Goal: Complete application form: Complete application form

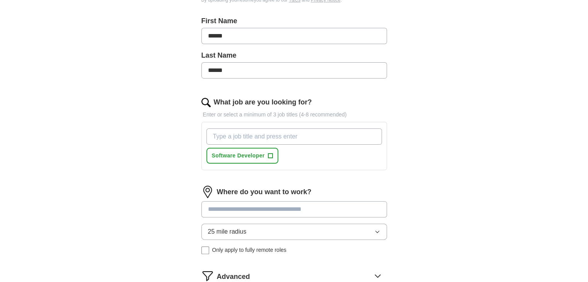
scroll to position [232, 0]
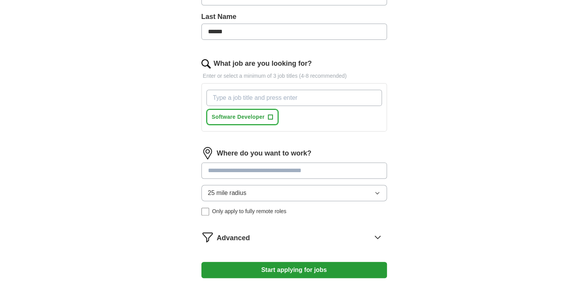
click at [268, 114] on span "+" at bounding box center [270, 117] width 5 height 6
click at [274, 100] on input "What job are you looking for?" at bounding box center [294, 98] width 176 height 16
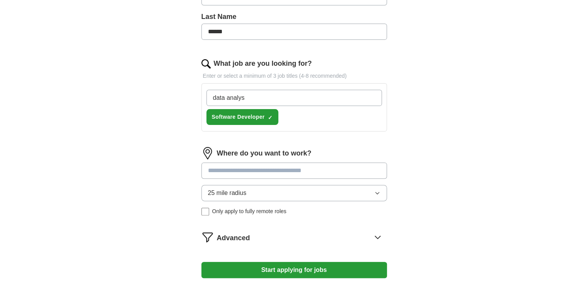
type input "data analyst"
type input "data scientist"
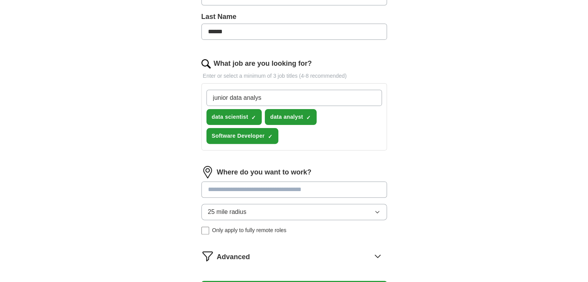
type input "junior data analyst"
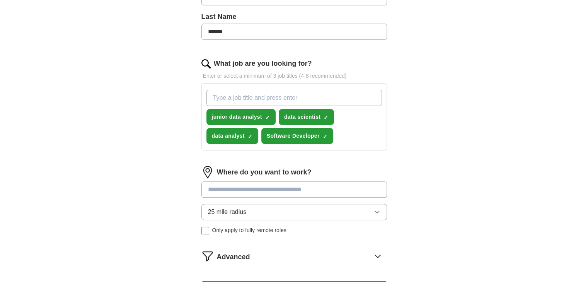
type input "h"
type input "junior data scientist"
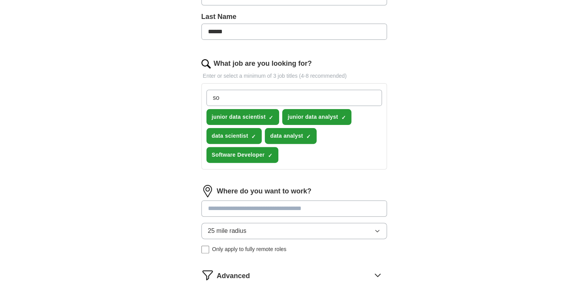
click at [271, 99] on input "so" at bounding box center [294, 98] width 176 height 16
type input "software engineer"
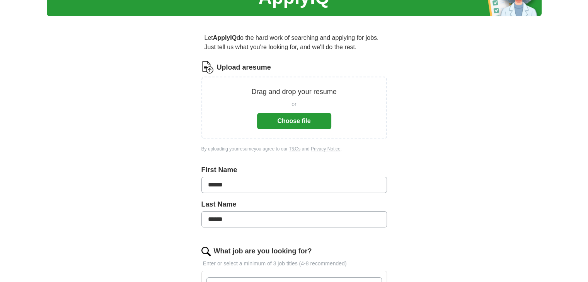
scroll to position [77, 0]
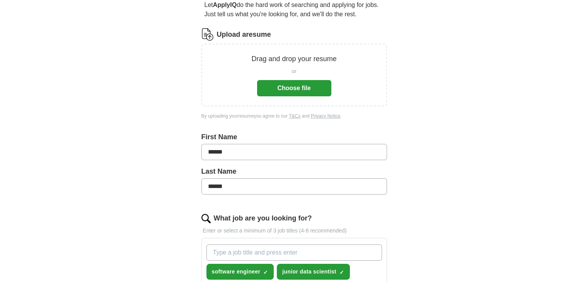
click at [269, 93] on button "Choose file" at bounding box center [294, 88] width 74 height 16
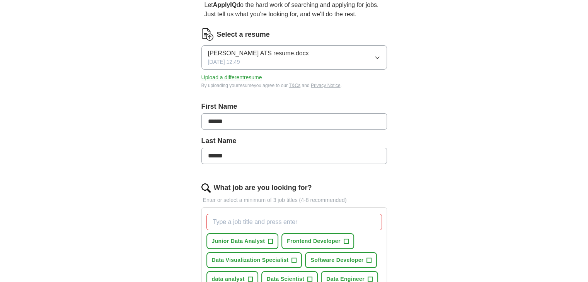
scroll to position [193, 0]
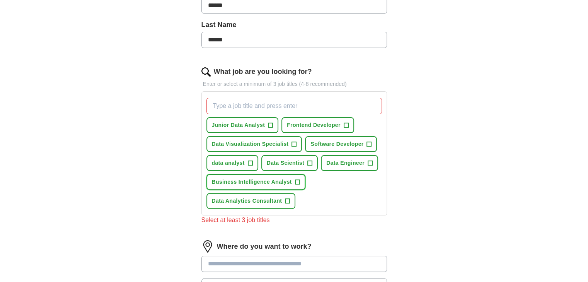
click at [253, 177] on button "Business Intelligence Analyst +" at bounding box center [255, 182] width 99 height 16
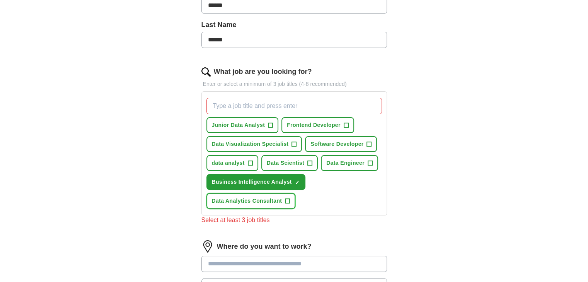
click at [254, 200] on span "Data Analytics Consultant" at bounding box center [247, 201] width 70 height 8
click at [318, 129] on button "Frontend Developer +" at bounding box center [317, 125] width 73 height 16
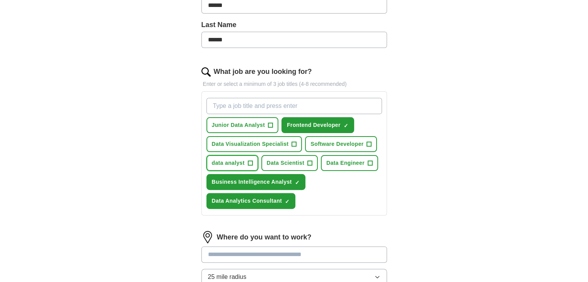
click at [234, 160] on span "data analyst" at bounding box center [228, 163] width 33 height 8
click at [259, 130] on button "Junior Data Analyst +" at bounding box center [242, 125] width 72 height 16
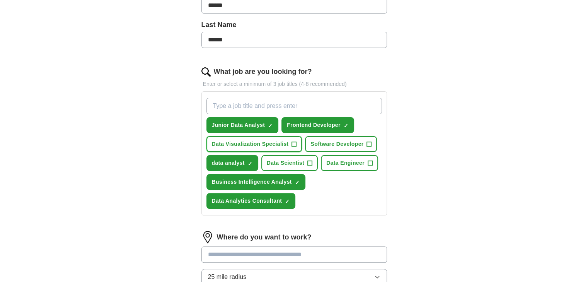
click at [267, 140] on span "Data Visualization Specialist" at bounding box center [250, 144] width 77 height 8
click at [320, 137] on button "Software Developer +" at bounding box center [341, 144] width 72 height 16
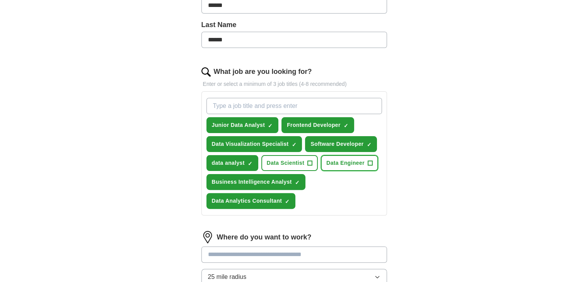
click at [346, 163] on span "Data Engineer" at bounding box center [345, 163] width 38 height 8
click at [312, 164] on button "Data Scientist +" at bounding box center [289, 163] width 57 height 16
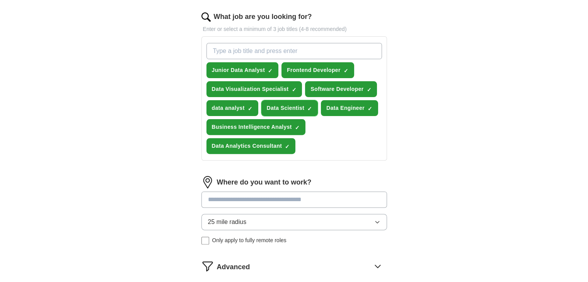
scroll to position [309, 0]
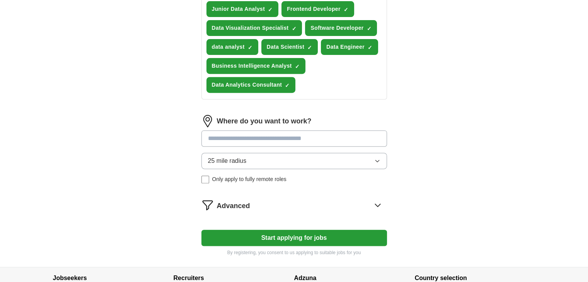
click at [280, 144] on input at bounding box center [294, 138] width 186 height 16
type input "****"
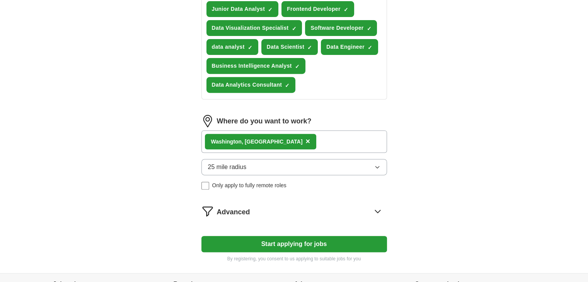
click at [288, 145] on div "Wash ington, [GEOGRAPHIC_DATA] ×" at bounding box center [294, 141] width 186 height 22
click at [289, 135] on div "Wash ington, [GEOGRAPHIC_DATA] ×" at bounding box center [294, 141] width 186 height 22
click at [293, 139] on div "Wash ington, [GEOGRAPHIC_DATA] ×" at bounding box center [294, 141] width 186 height 22
click at [286, 139] on div "Wash ington, [GEOGRAPHIC_DATA] ×" at bounding box center [294, 141] width 186 height 22
click at [298, 169] on button "25 mile radius" at bounding box center [294, 167] width 186 height 16
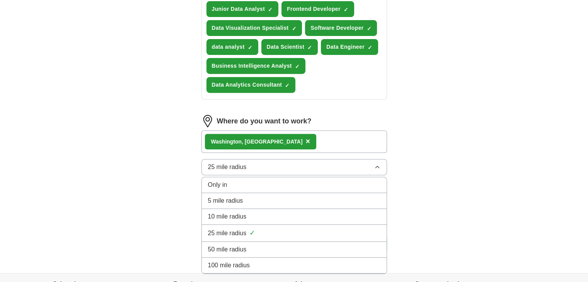
click at [298, 169] on button "25 mile radius" at bounding box center [294, 167] width 186 height 16
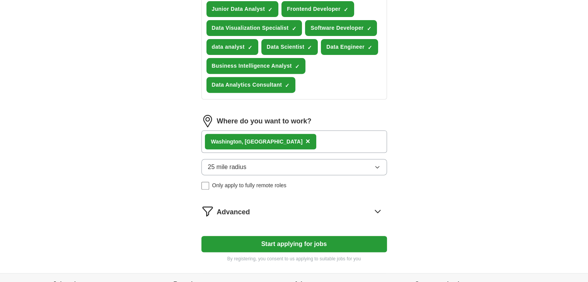
click at [262, 138] on div "Wash ington, [GEOGRAPHIC_DATA] ×" at bounding box center [261, 141] width 112 height 15
click at [305, 139] on span "×" at bounding box center [307, 141] width 5 height 9
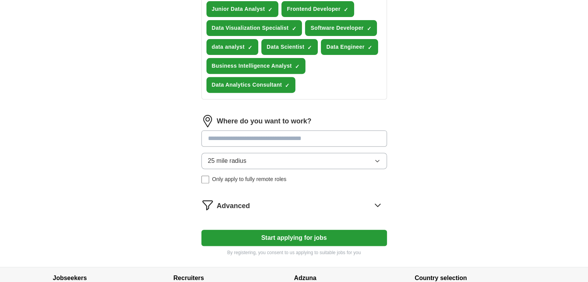
click at [261, 139] on input at bounding box center [294, 138] width 186 height 16
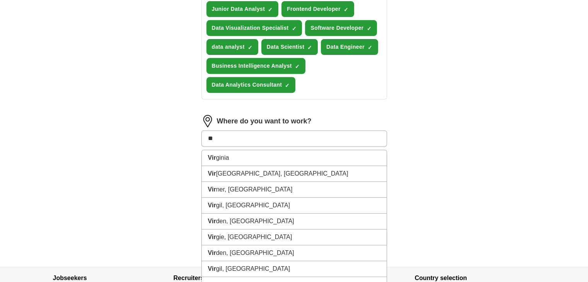
type input "*"
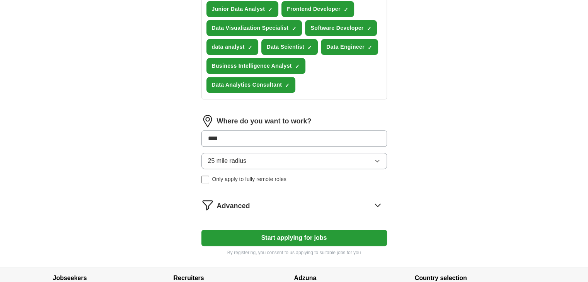
type input "*****"
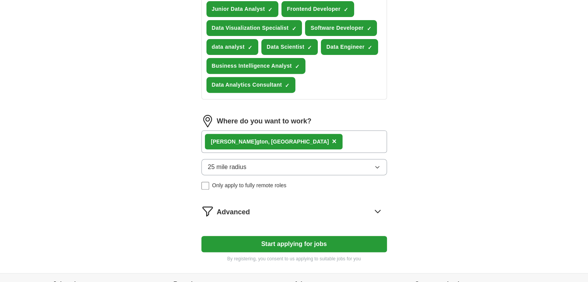
click at [365, 214] on div "Advanced" at bounding box center [302, 211] width 170 height 12
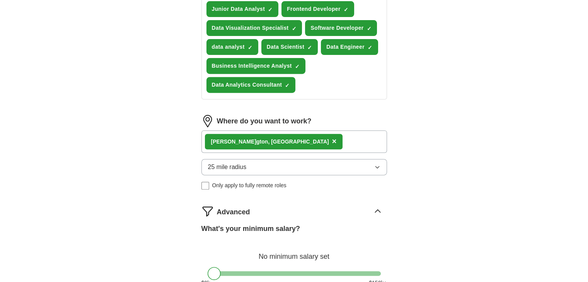
click at [336, 141] on div "[PERSON_NAME] gton, [GEOGRAPHIC_DATA] ×" at bounding box center [294, 141] width 186 height 22
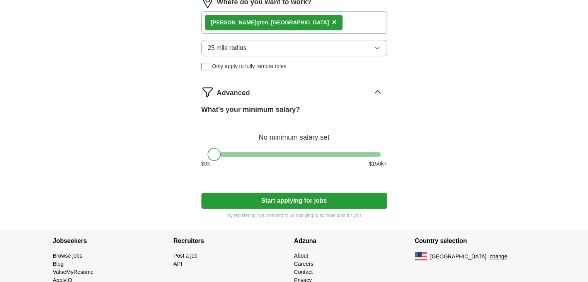
scroll to position [425, 0]
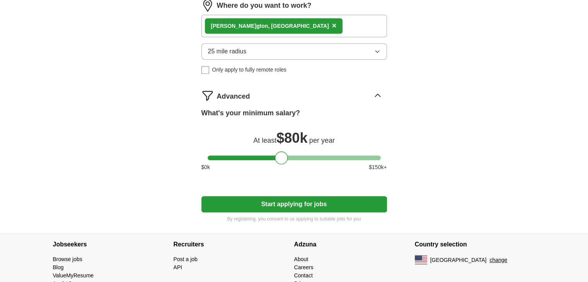
drag, startPoint x: 212, startPoint y: 157, endPoint x: 280, endPoint y: 170, distance: 68.9
click at [280, 170] on div "What's your minimum salary? At least $ 80k per year $ 0 k $ 150 k+" at bounding box center [294, 143] width 186 height 70
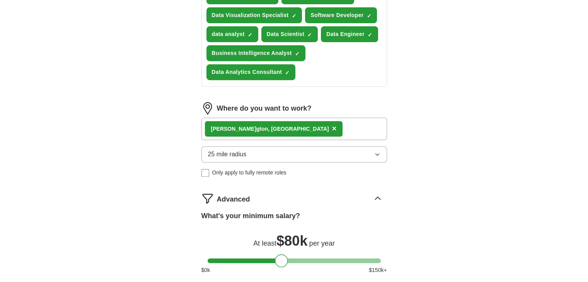
scroll to position [453, 0]
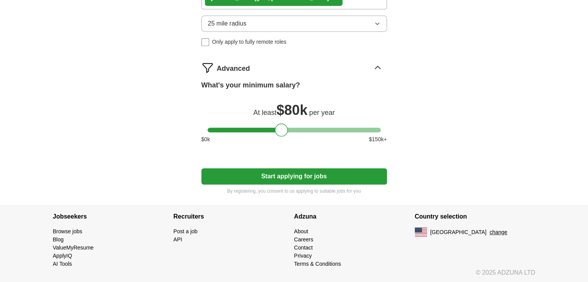
click at [372, 177] on button "Start applying for jobs" at bounding box center [294, 176] width 186 height 16
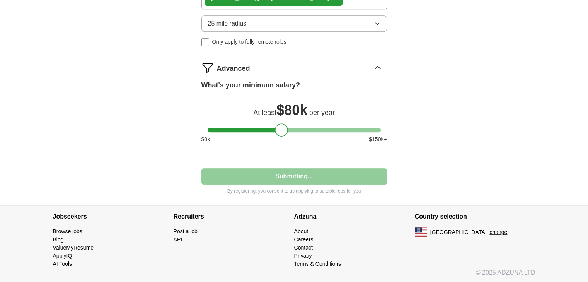
select select "**"
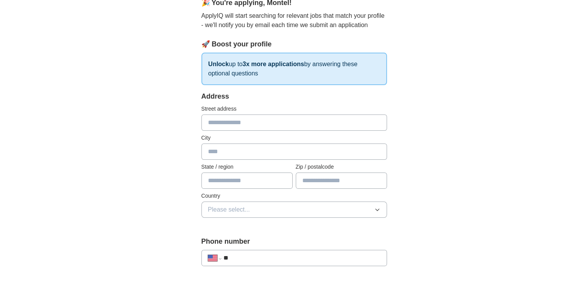
scroll to position [77, 0]
click at [277, 123] on input "text" at bounding box center [294, 122] width 186 height 16
type input "**********"
type input "**"
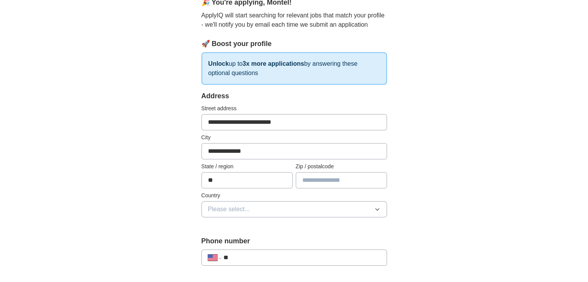
type input "*****"
click at [266, 212] on button "Please select..." at bounding box center [294, 209] width 186 height 16
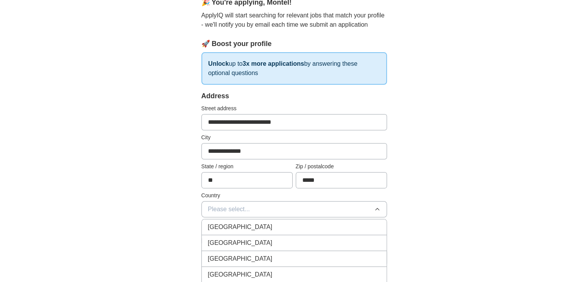
click at [259, 246] on div "[GEOGRAPHIC_DATA]" at bounding box center [294, 242] width 172 height 9
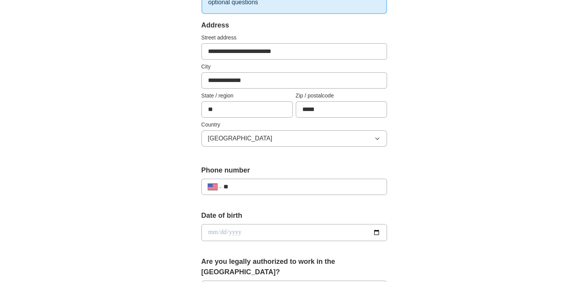
scroll to position [155, 0]
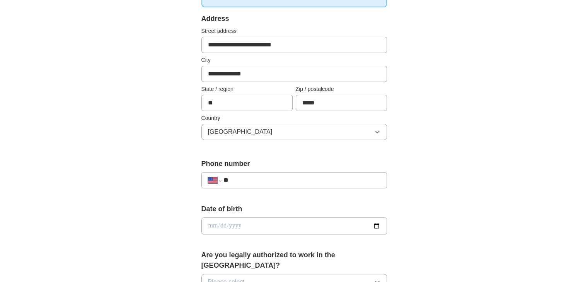
click at [278, 176] on input "**" at bounding box center [301, 180] width 157 height 9
type input "**********"
click at [380, 229] on input "date" at bounding box center [294, 225] width 186 height 17
type input "**********"
click at [137, 200] on div "**********" at bounding box center [294, 221] width 495 height 704
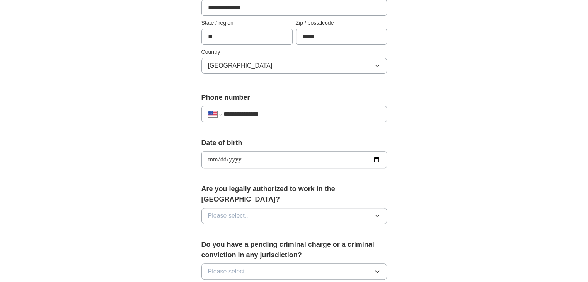
scroll to position [232, 0]
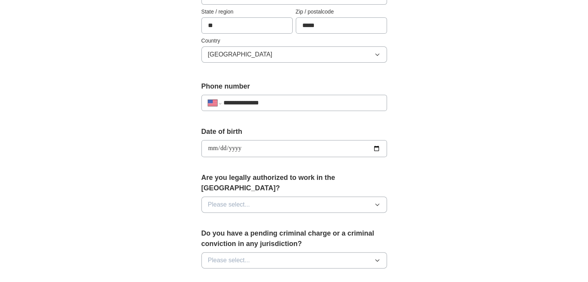
click at [274, 179] on label "Are you legally authorized to work in the [GEOGRAPHIC_DATA]?" at bounding box center [294, 182] width 186 height 21
click at [267, 196] on button "Please select..." at bounding box center [294, 204] width 186 height 16
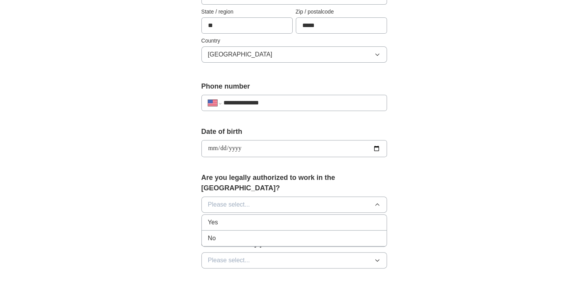
click at [261, 218] on div "Yes" at bounding box center [294, 222] width 172 height 9
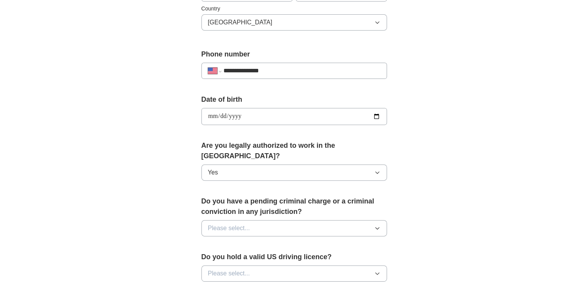
scroll to position [271, 0]
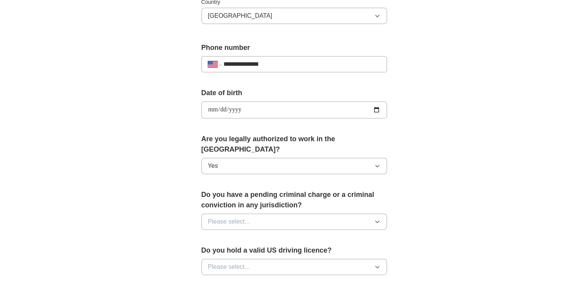
click at [262, 213] on button "Please select..." at bounding box center [294, 221] width 186 height 16
click at [253, 251] on div "No" at bounding box center [294, 255] width 172 height 9
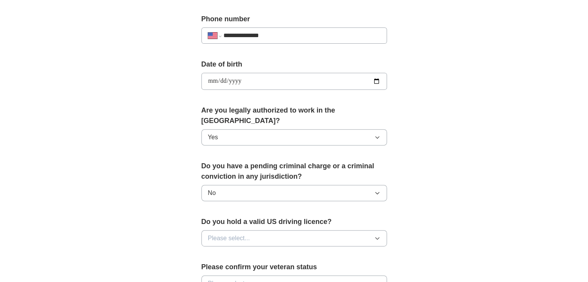
scroll to position [309, 0]
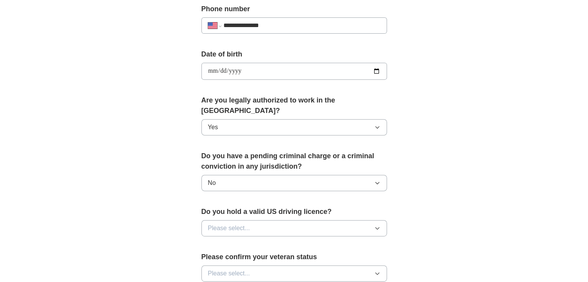
click at [258, 220] on button "Please select..." at bounding box center [294, 228] width 186 height 16
click at [247, 257] on div "No" at bounding box center [294, 261] width 172 height 9
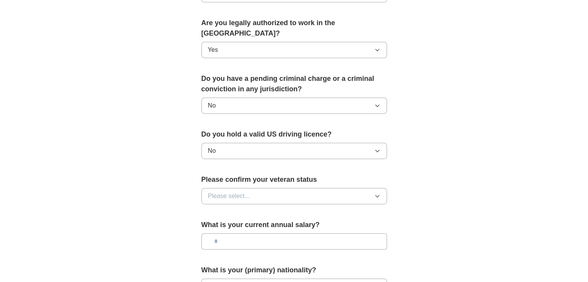
click at [256, 188] on button "Please select..." at bounding box center [294, 196] width 186 height 16
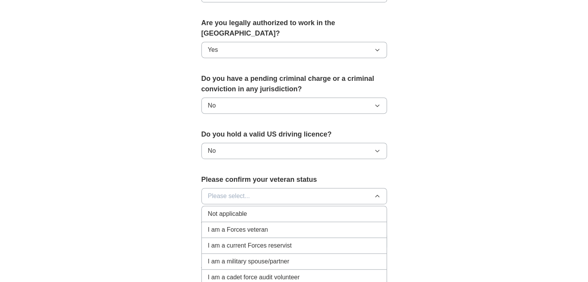
click at [249, 209] on div "Not applicable" at bounding box center [294, 213] width 172 height 9
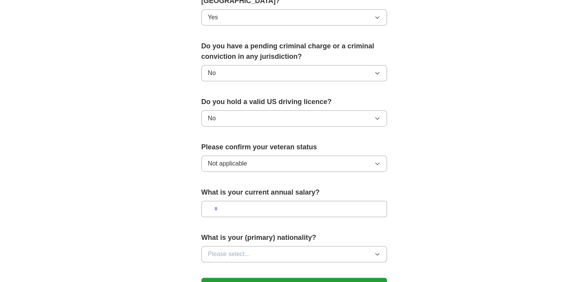
scroll to position [425, 0]
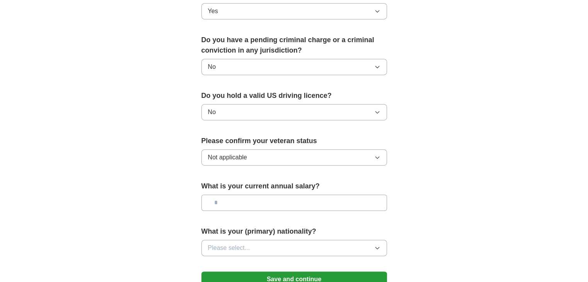
click at [252, 194] on input "text" at bounding box center [294, 202] width 186 height 16
click at [319, 240] on button "Please select..." at bounding box center [294, 248] width 186 height 16
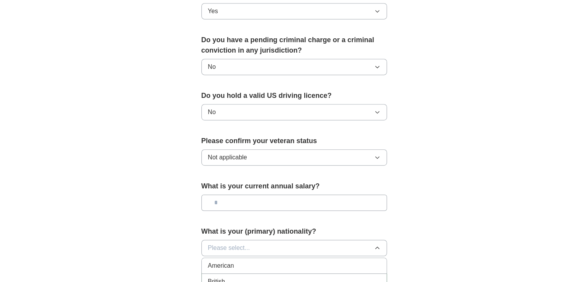
scroll to position [503, 0]
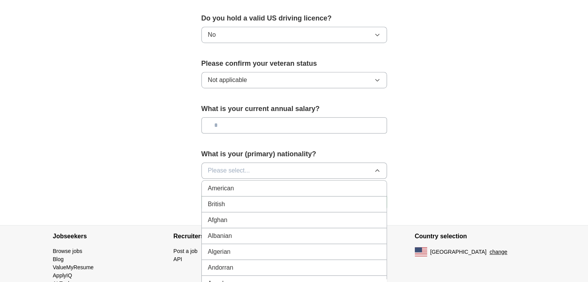
click at [307, 182] on li "American" at bounding box center [294, 189] width 185 height 16
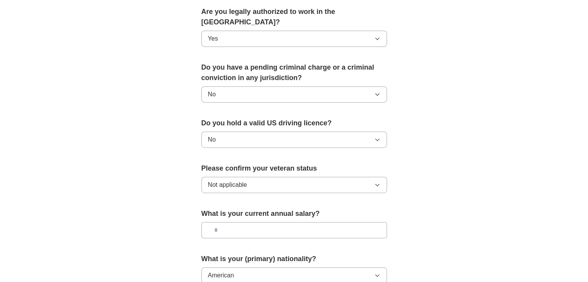
scroll to position [464, 0]
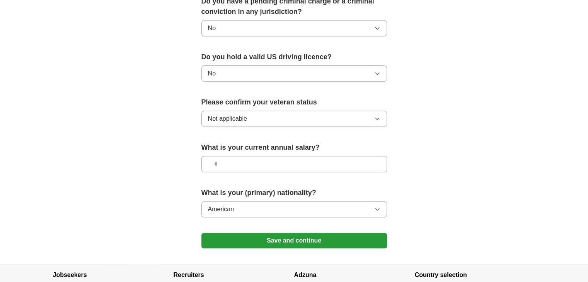
click at [300, 233] on button "Save and continue" at bounding box center [294, 240] width 186 height 15
